Goal: Task Accomplishment & Management: Manage account settings

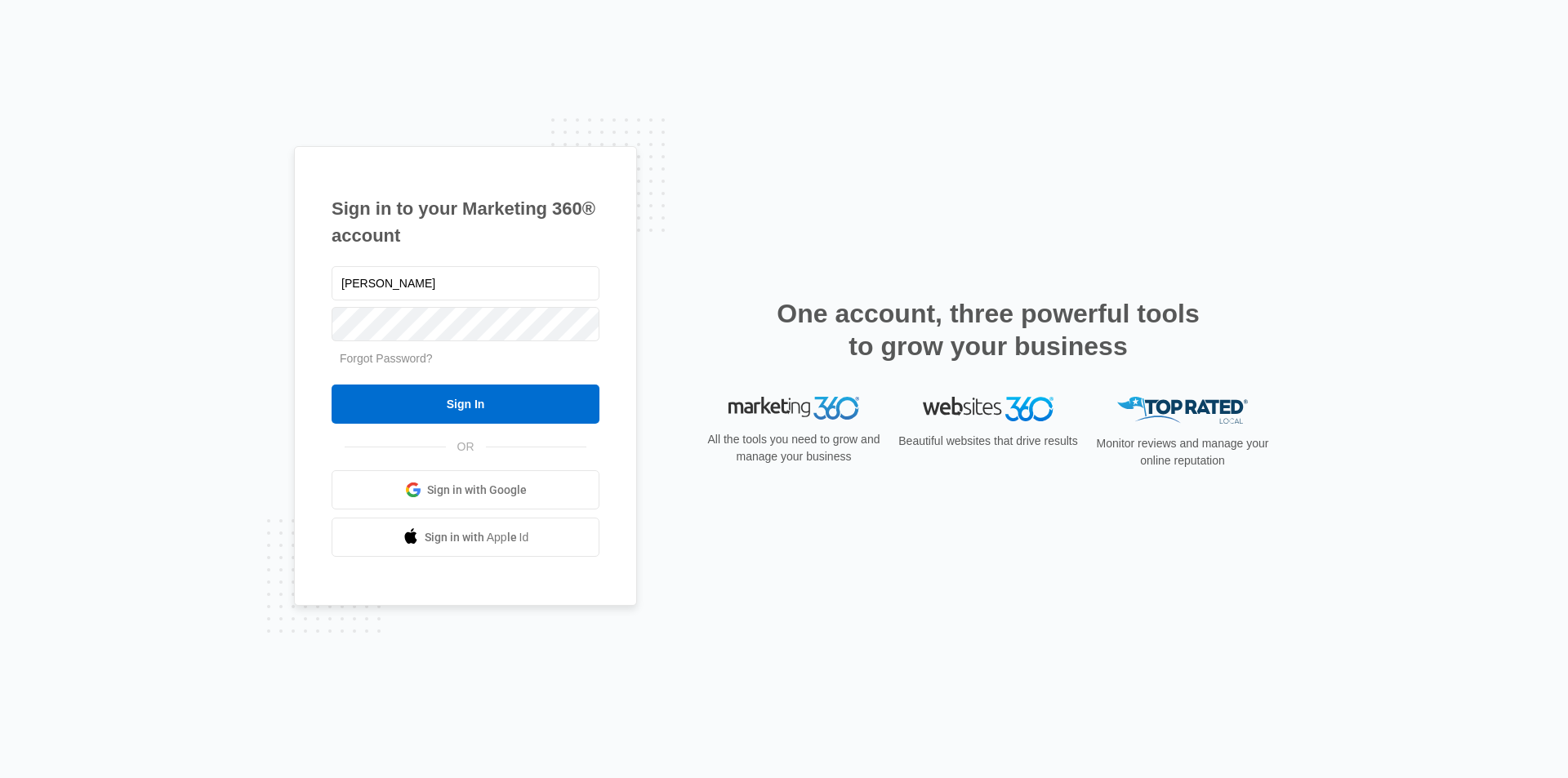
type input "[PERSON_NAME][EMAIL_ADDRESS][PERSON_NAME][DOMAIN_NAME]"
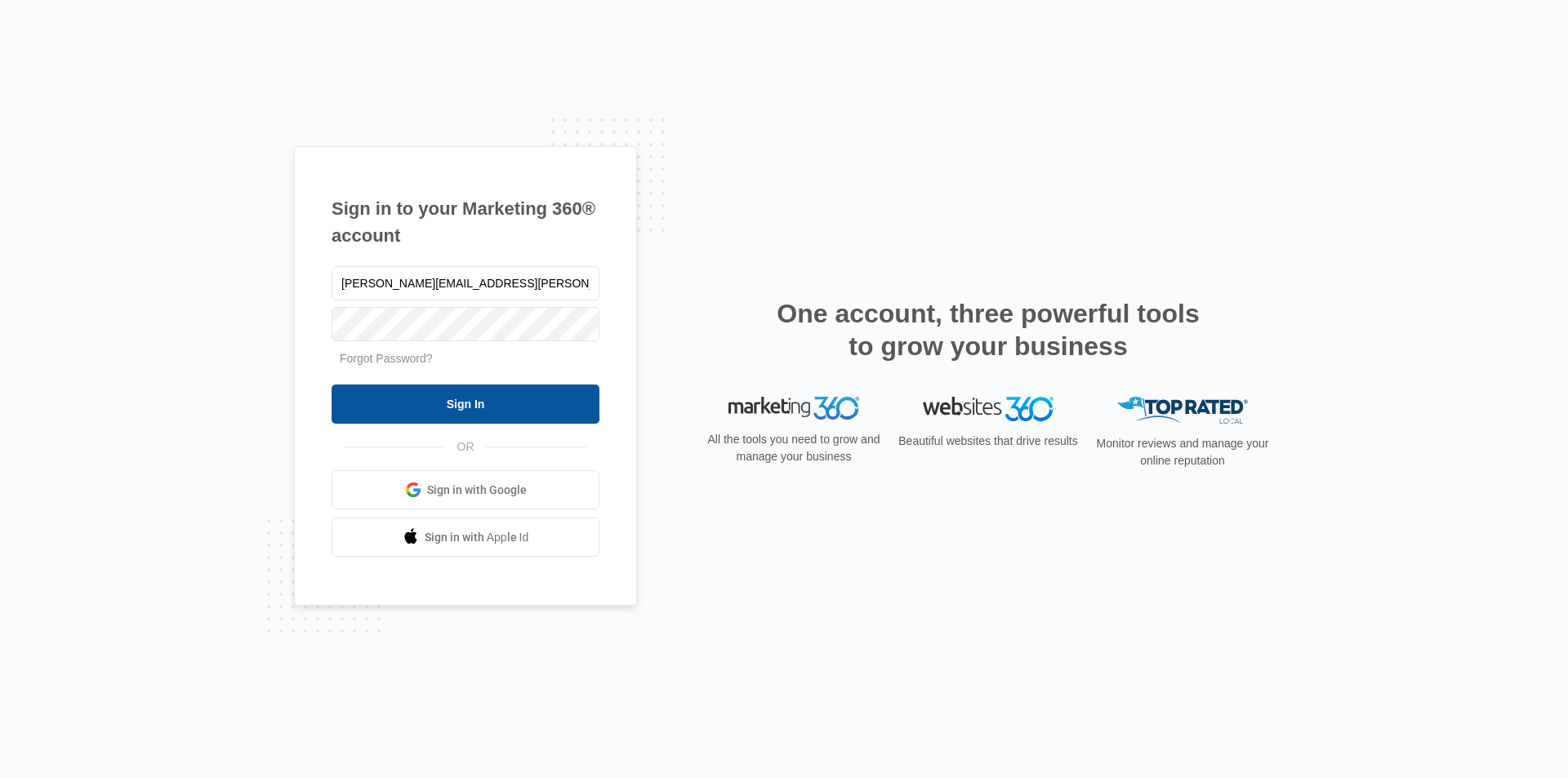
click at [470, 404] on input "Sign In" at bounding box center [465, 404] width 268 height 39
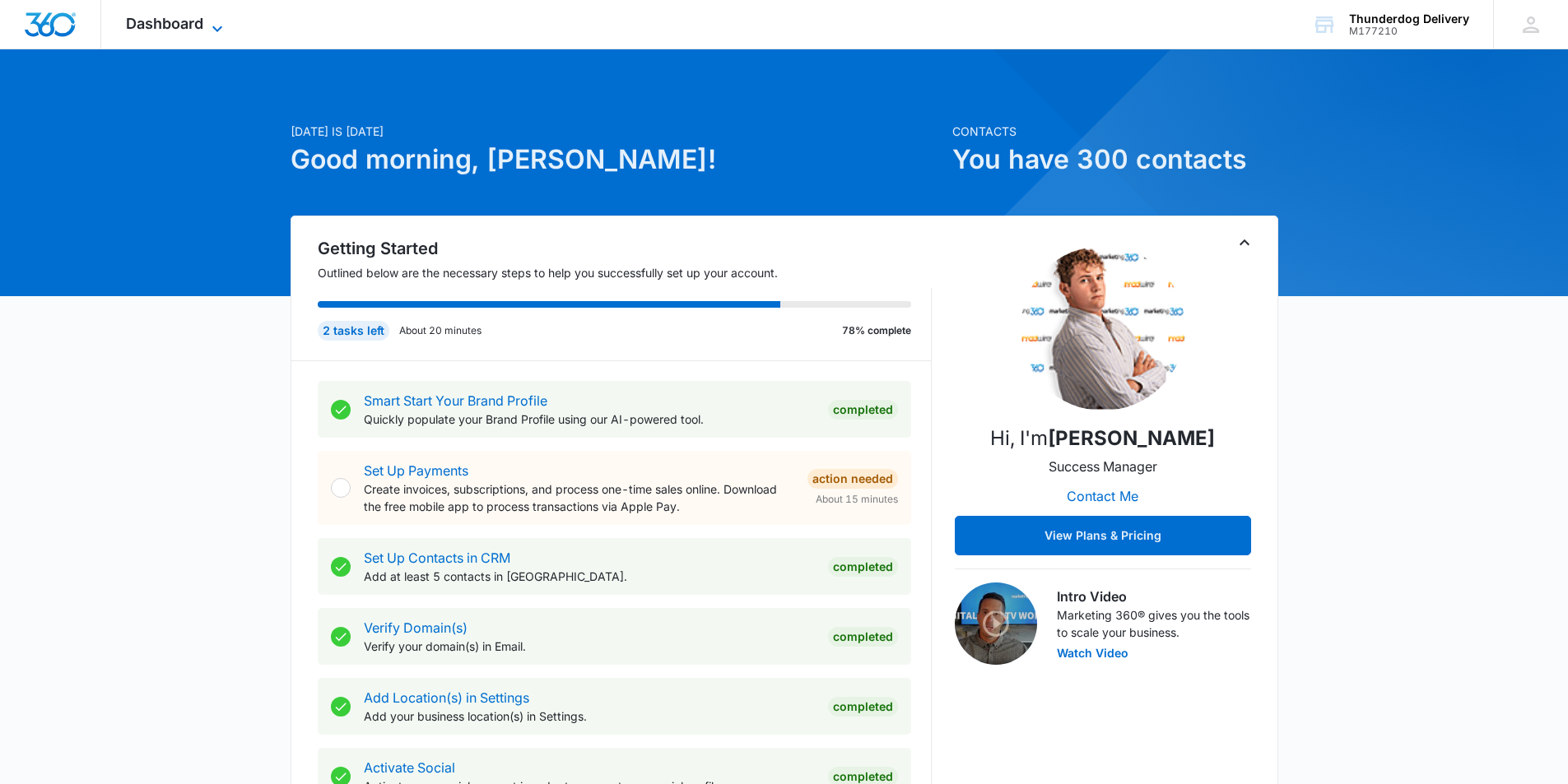
click at [217, 23] on icon at bounding box center [218, 29] width 19 height 19
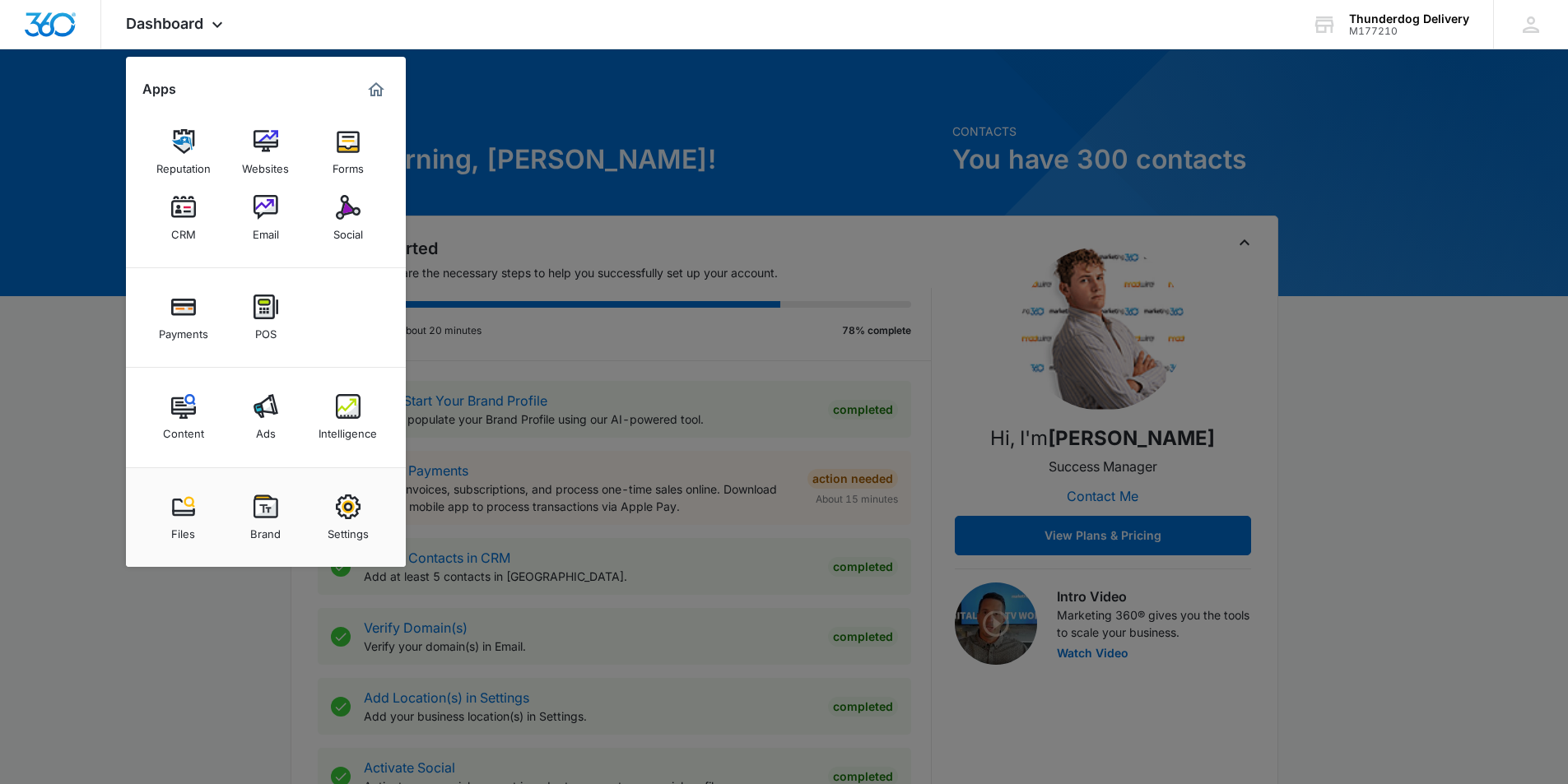
click at [89, 401] on div at bounding box center [784, 392] width 1568 height 784
